Goal: Check status: Check status

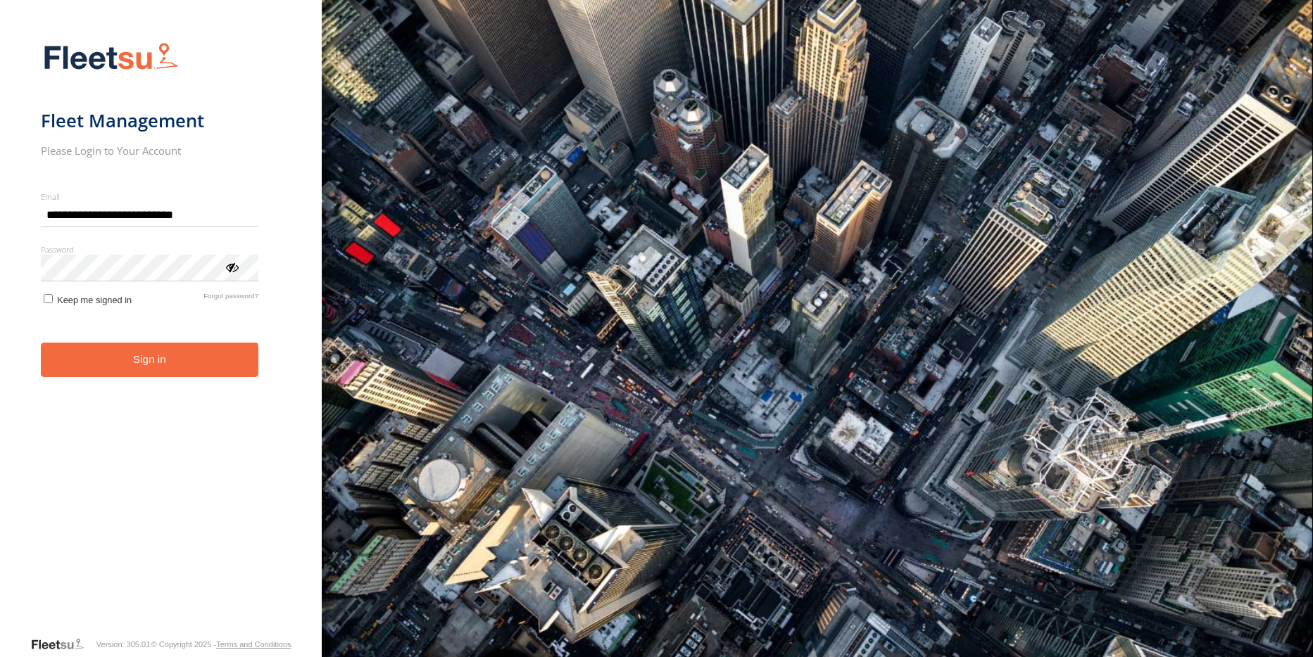
type input "**********"
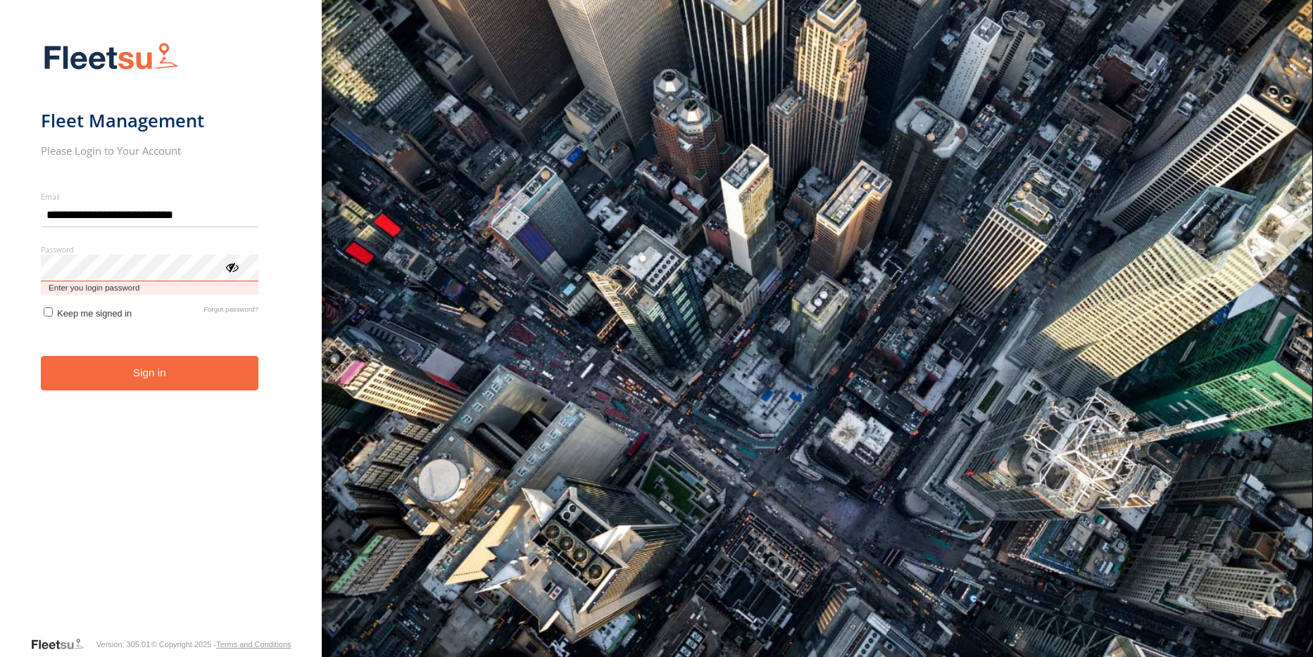
click at [41, 356] on button "Sign in" at bounding box center [149, 373] width 217 height 34
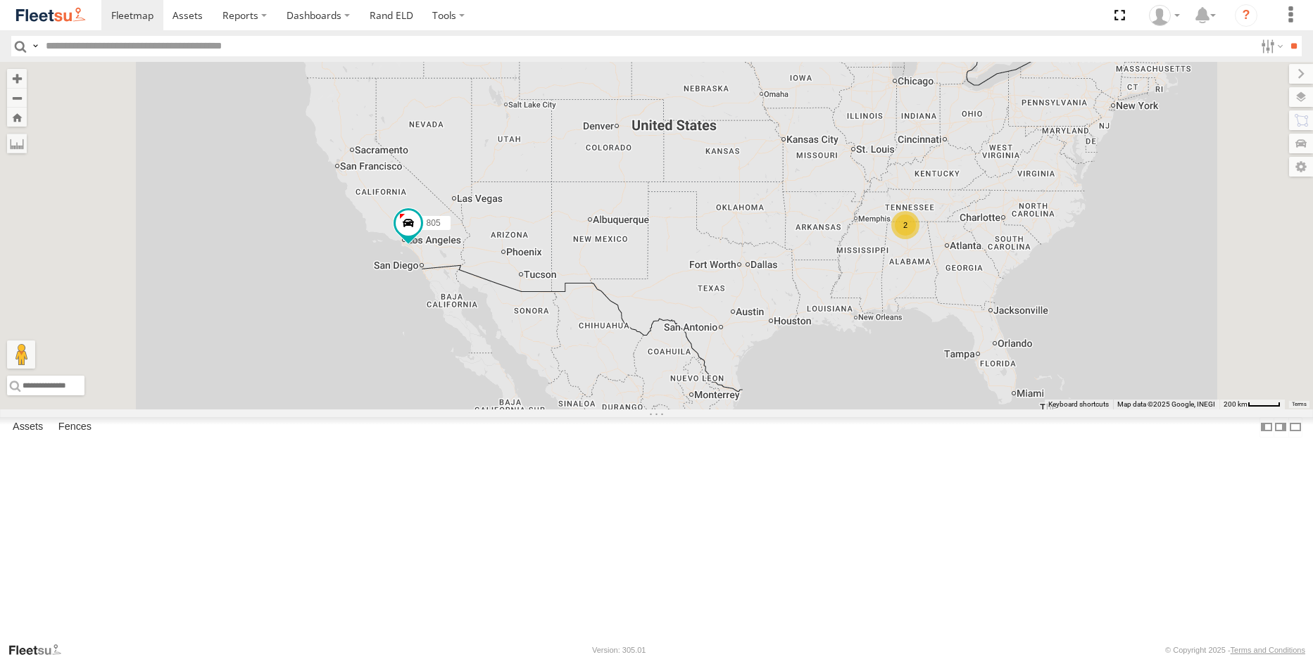
click at [0, 0] on div "01 (Camera)" at bounding box center [0, 0] width 0 height 0
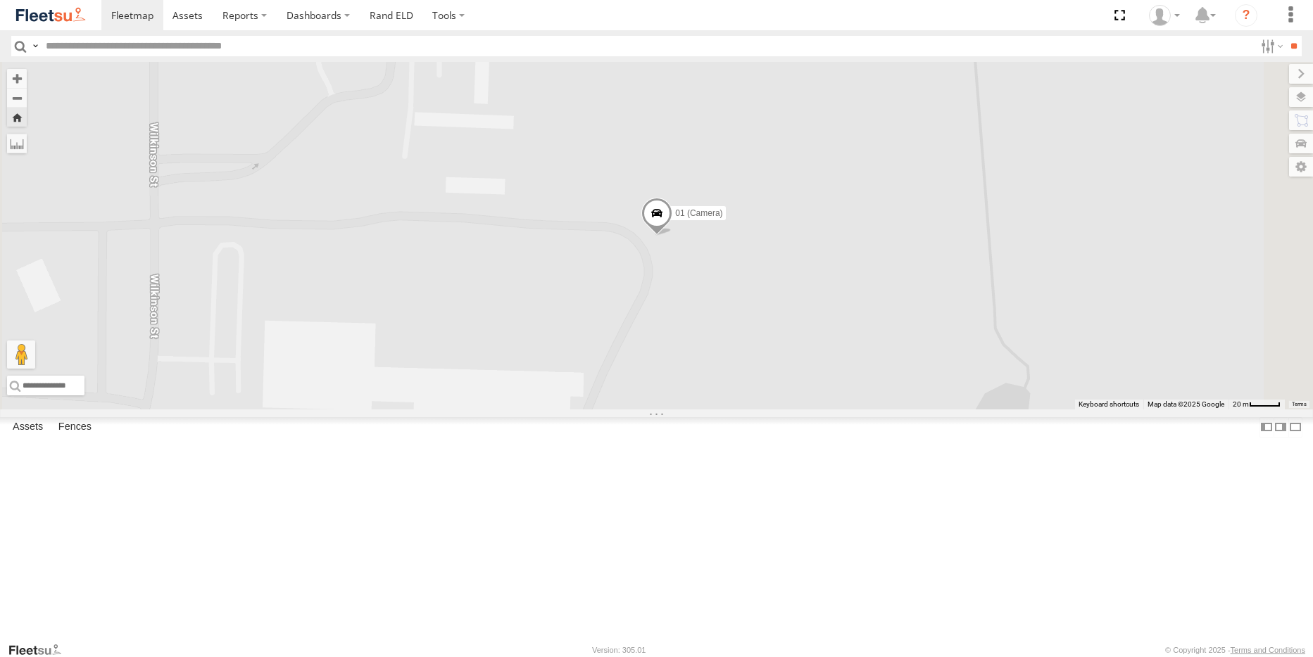
click at [0, 0] on link at bounding box center [0, 0] width 0 height 0
click at [0, 0] on div "All Assets" at bounding box center [0, 0] width 0 height 0
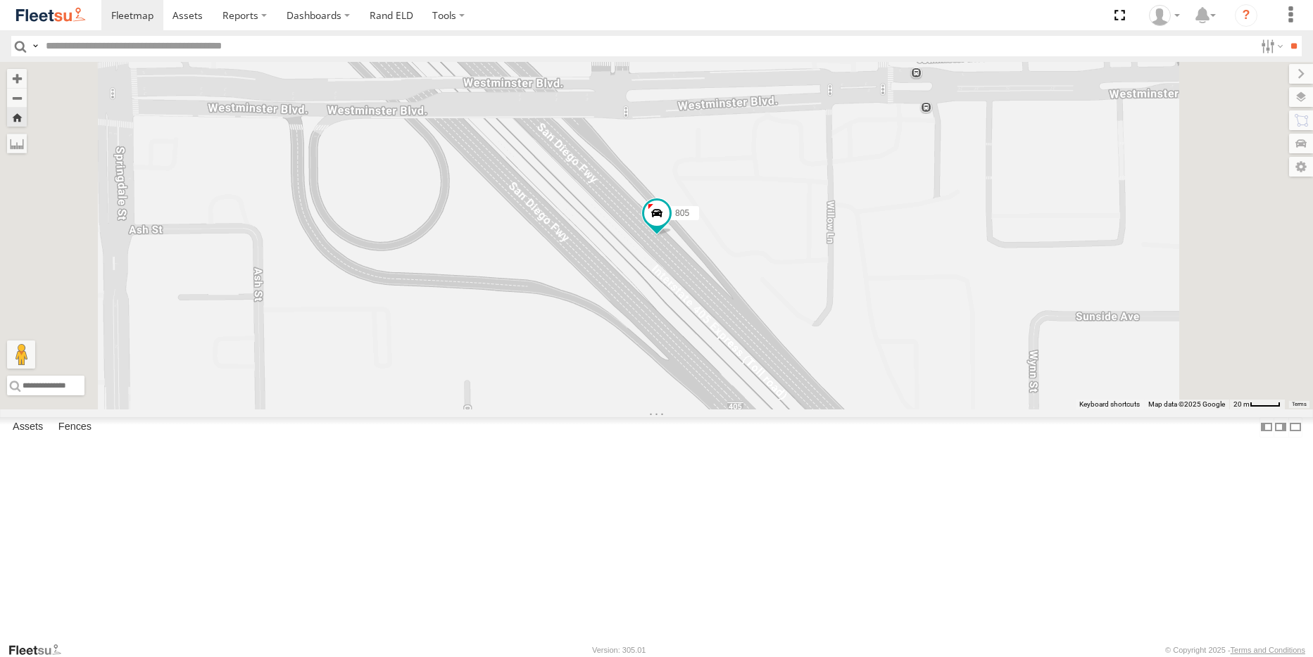
click at [0, 0] on link at bounding box center [0, 0] width 0 height 0
